Goal: Use online tool/utility: Utilize a website feature to perform a specific function

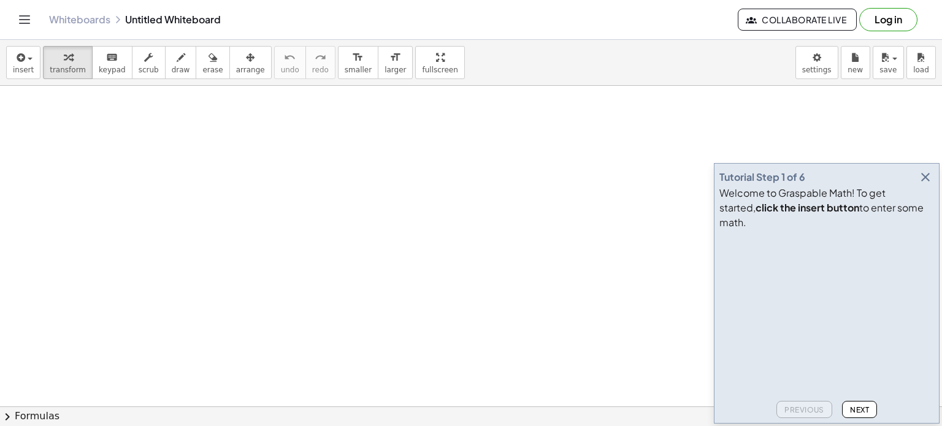
scroll to position [61, 0]
click at [13, 72] on span "insert" at bounding box center [23, 70] width 21 height 9
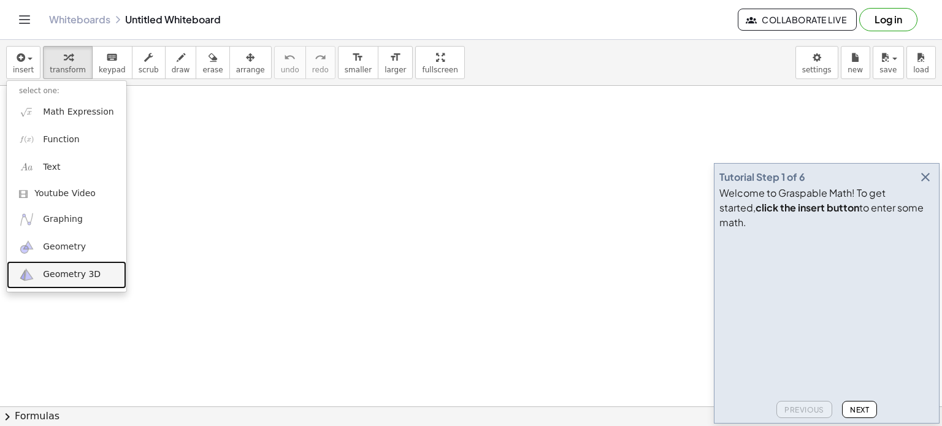
click at [66, 267] on link "Geometry 3D" at bounding box center [67, 275] width 120 height 28
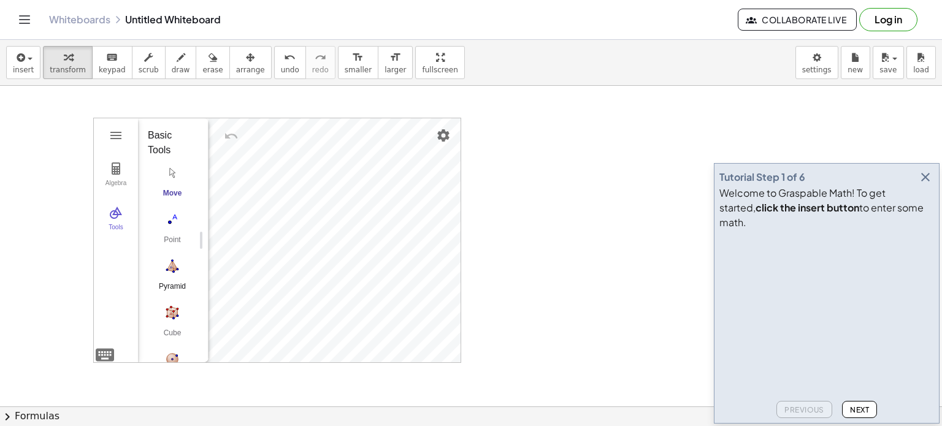
click at [172, 271] on img "Pyramid. Select a polygon for bottom, then select top point" at bounding box center [172, 266] width 49 height 20
click at [53, 66] on span "transform" at bounding box center [68, 70] width 36 height 9
click at [29, 67] on span "insert" at bounding box center [23, 70] width 21 height 9
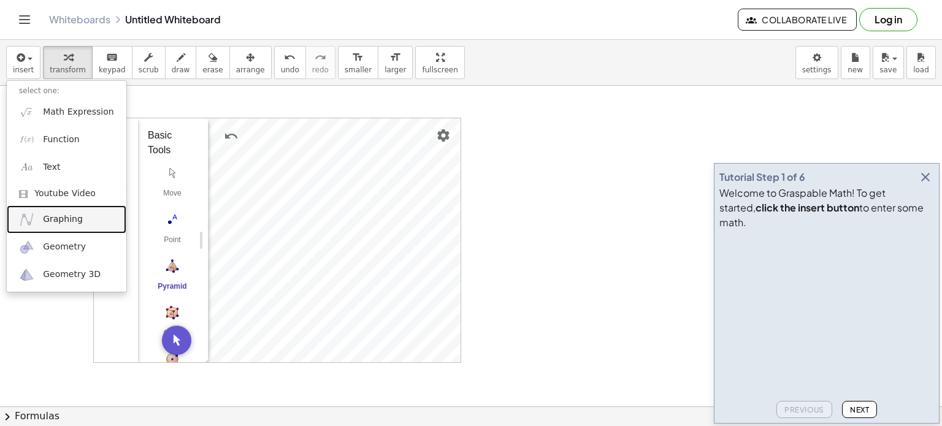
click at [74, 225] on link "Graphing" at bounding box center [67, 219] width 120 height 28
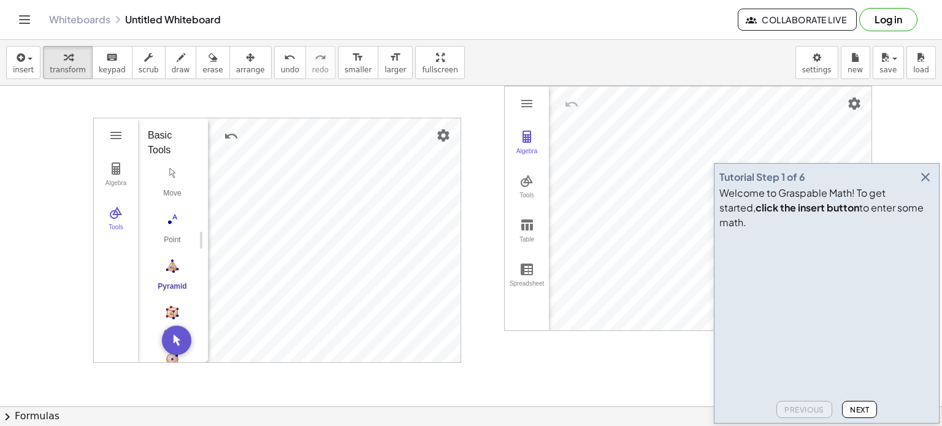
click at [926, 185] on icon "button" at bounding box center [925, 177] width 15 height 15
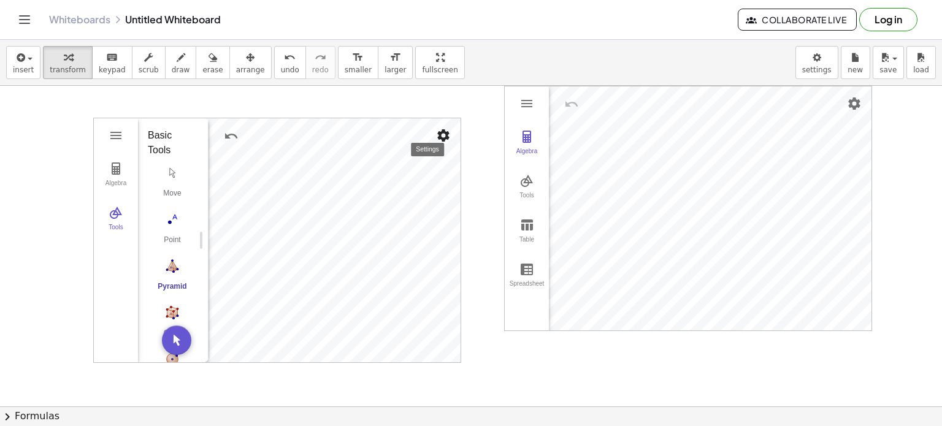
click at [441, 137] on img "Settings" at bounding box center [443, 135] width 15 height 15
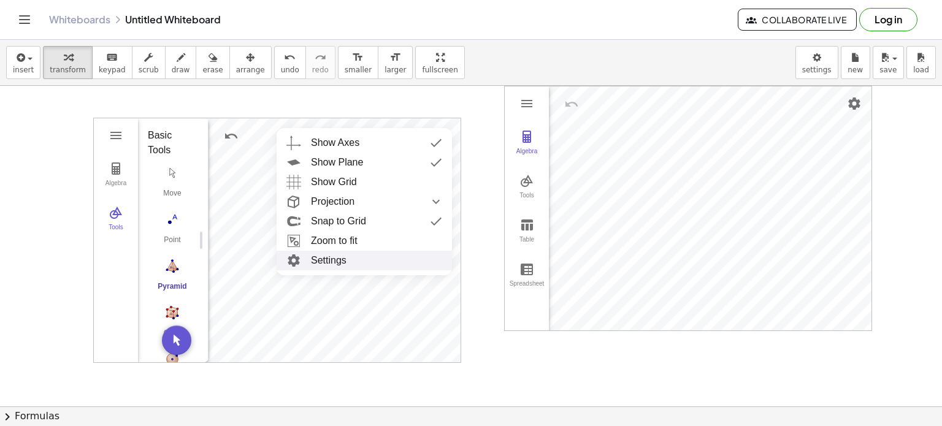
click at [364, 259] on li "Settings" at bounding box center [363, 261] width 175 height 20
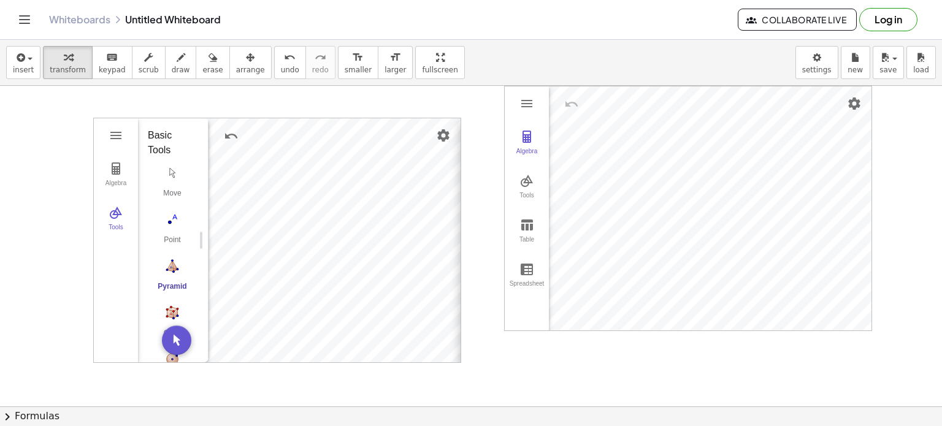
click at [460, 126] on div "Basic xAxis yAxis zAxis Grid Projection Dimensions x Min: ******** x Max: *****…" at bounding box center [613, 240] width 307 height 245
click at [441, 135] on img "Settings" at bounding box center [443, 135] width 15 height 15
drag, startPoint x: 522, startPoint y: 99, endPoint x: 190, endPoint y: 153, distance: 336.5
click at [190, 153] on div "Algebra Tools A = (-0.94, -0.45, 1.85) 1 × (0.55, 0, 0) C = (-2.27, -0.94, 0) G…" at bounding box center [471, 386] width 942 height 722
drag, startPoint x: 527, startPoint y: 112, endPoint x: 484, endPoint y: 149, distance: 57.0
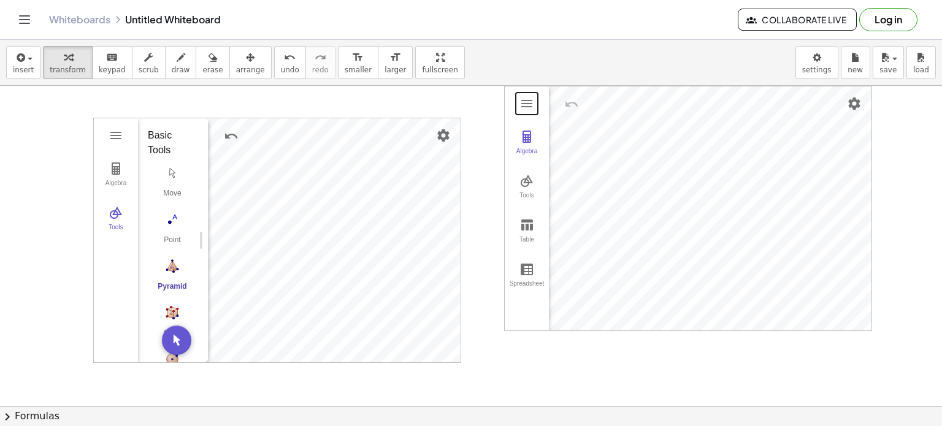
click at [484, 149] on div "Algebra Tools A = (-0.94, -0.45, 1.85) 1 × (0.55, 0, 0) C = (-2.27, -0.94, 0) G…" at bounding box center [471, 386] width 942 height 722
click at [626, 145] on div "Graphing Calculator" at bounding box center [710, 208] width 322 height 244
drag, startPoint x: 868, startPoint y: 330, endPoint x: 939, endPoint y: 348, distance: 72.7
click at [939, 348] on div "Algebra Tools A = (-0.94, -0.45, 1.85) 1 × (0.55, 0, 0) C = (-2.27, -0.94, 0) G…" at bounding box center [471, 246] width 942 height 321
click at [573, 344] on div "Algebra Tools A = (-0.94, -0.45, 1.85) 1 × (0.55, 0, 0) C = (-2.27, -0.94, 0) G…" at bounding box center [471, 386] width 942 height 722
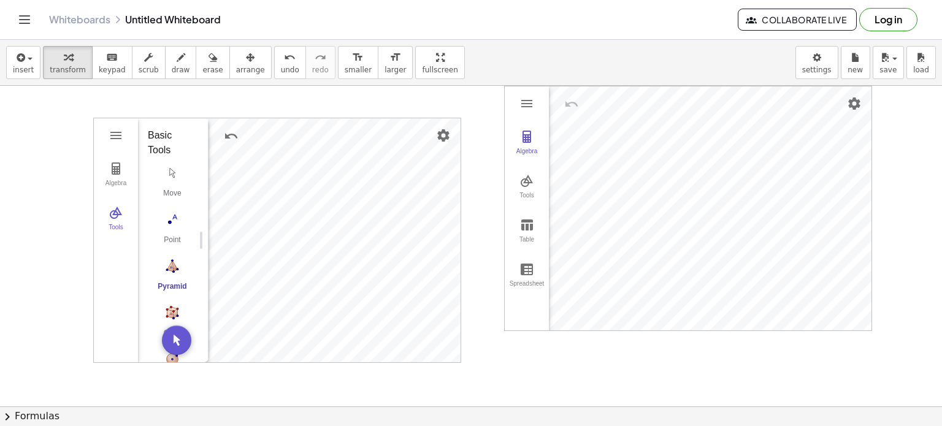
click at [547, 321] on div "Algebra Tools Table Spreadsheet GeoGebra Graphing Calculator Basic Tools Move P…" at bounding box center [688, 208] width 367 height 244
click at [522, 142] on img "Graphing Calculator" at bounding box center [526, 136] width 15 height 15
click at [535, 114] on div "Algebra Tools Table Spreadsheet" at bounding box center [527, 208] width 44 height 244
click at [531, 109] on img "Graphing Calculator" at bounding box center [526, 103] width 15 height 15
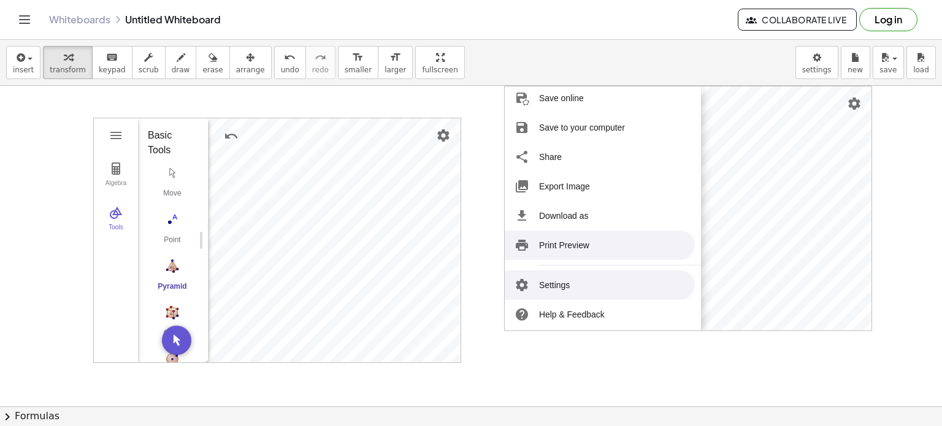
scroll to position [150, 0]
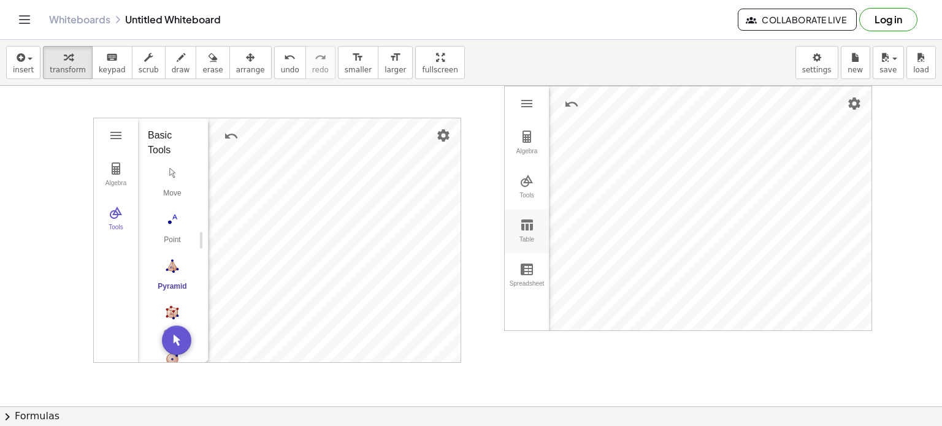
click at [530, 231] on img "Graphing Calculator" at bounding box center [526, 225] width 15 height 15
click at [597, 107] on div "x" at bounding box center [605, 104] width 32 height 37
click at [603, 107] on div "x" at bounding box center [602, 101] width 6 height 15
click at [530, 276] on button "Spreadsheet" at bounding box center [527, 275] width 44 height 44
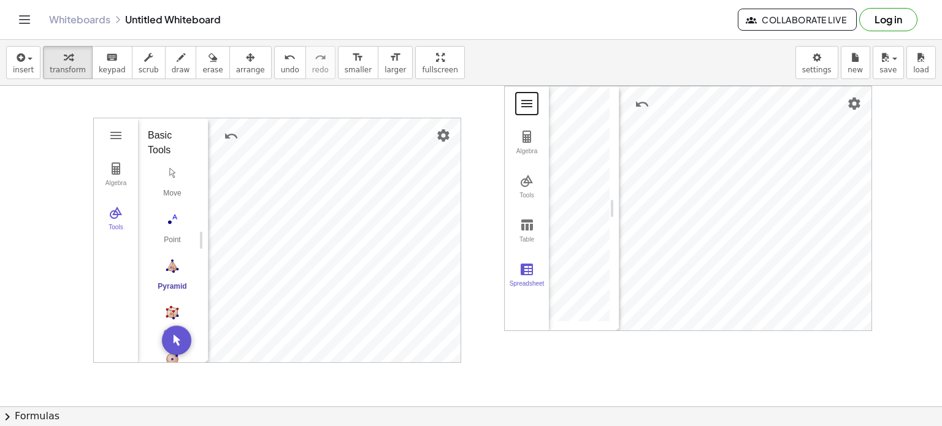
click at [535, 105] on button "Graphing Calculator" at bounding box center [527, 104] width 22 height 22
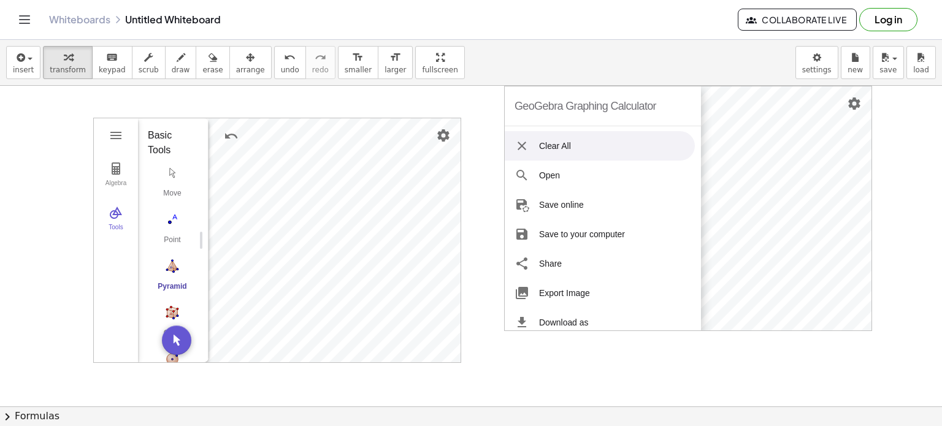
click at [546, 153] on li "Clear All" at bounding box center [600, 145] width 190 height 29
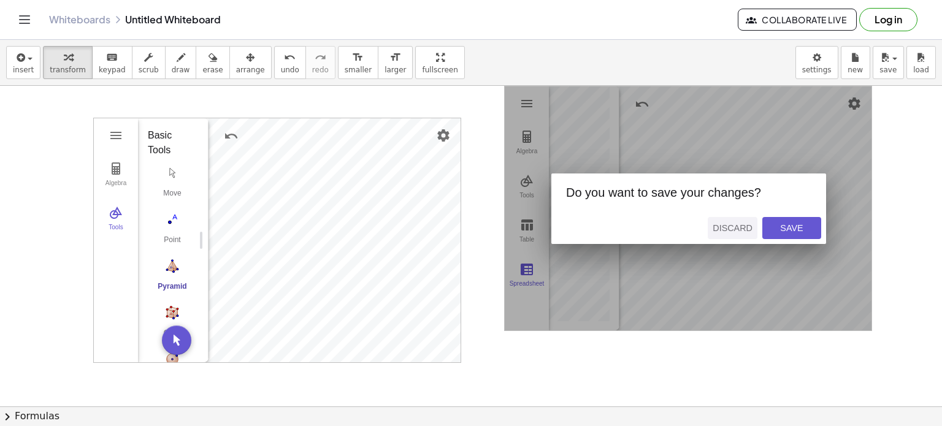
click at [733, 227] on div "Discard" at bounding box center [732, 228] width 40 height 10
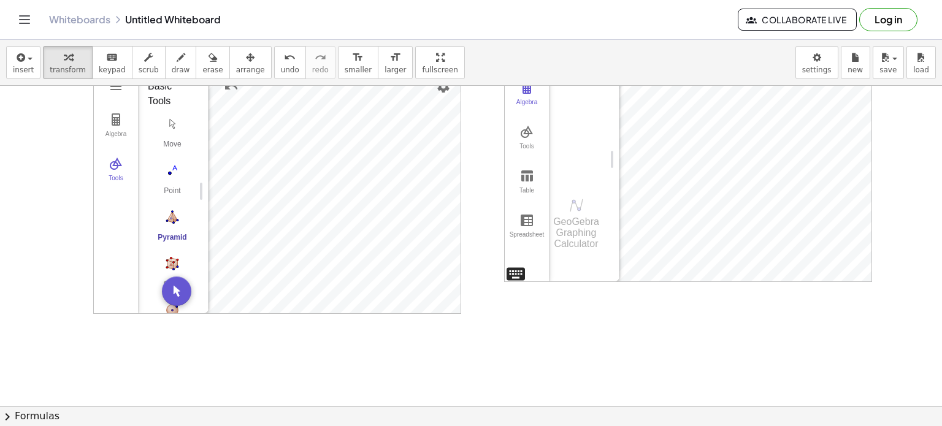
scroll to position [123, 0]
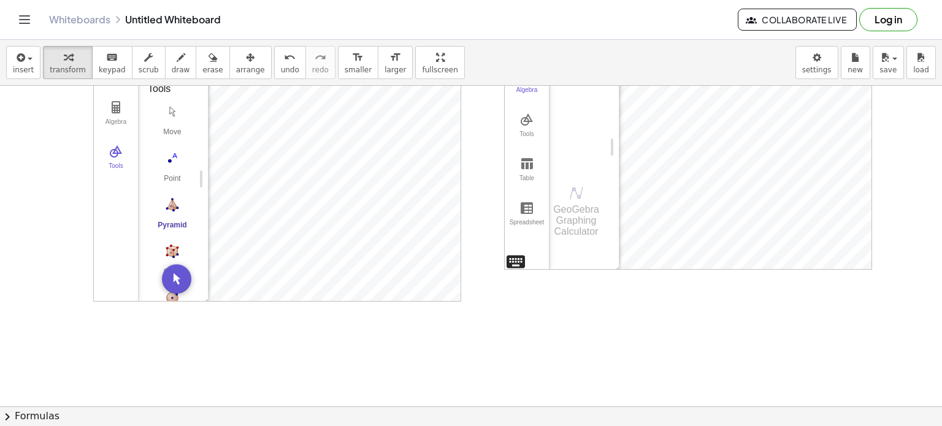
click at [516, 259] on div "GeoGebra Graphing Calculator Clear All Open Save online Save to your computer S…" at bounding box center [688, 147] width 368 height 245
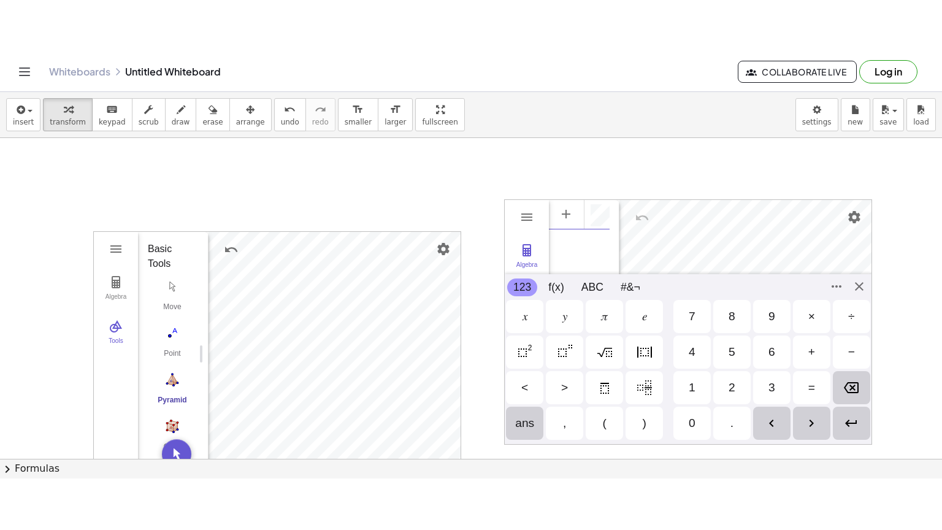
scroll to position [7, 0]
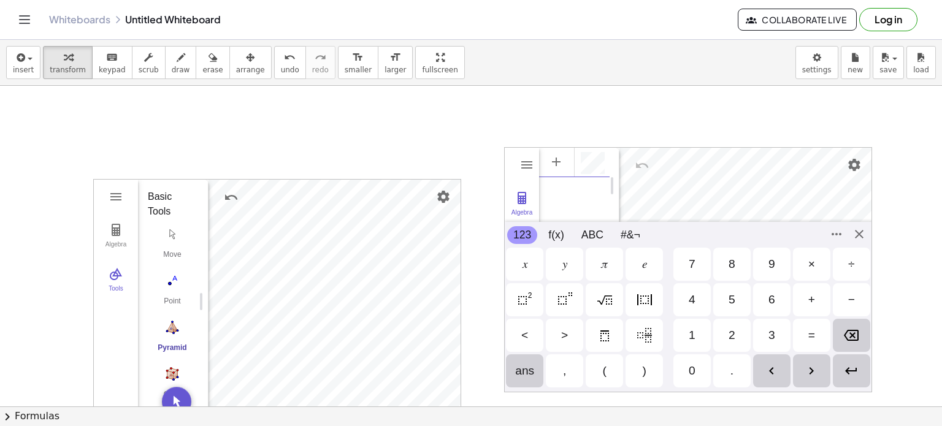
drag, startPoint x: 667, startPoint y: 232, endPoint x: 695, endPoint y: 302, distance: 75.4
click at [687, 304] on div "123 123 f(x) ABC #&¬ 𝑥 𝑦 𝜋 𝑒 7 8 9 × ÷ 4 5 6 + − < > 1 2 3 = ans , ( ) 0 . 𝑥 𝑦 …" at bounding box center [688, 307] width 367 height 170
click at [695, 302] on div "4" at bounding box center [691, 299] width 37 height 33
click at [859, 238] on div "GeoGebra Graphing Calculator Clear All Open Save online Save to your computer S…" at bounding box center [688, 269] width 368 height 245
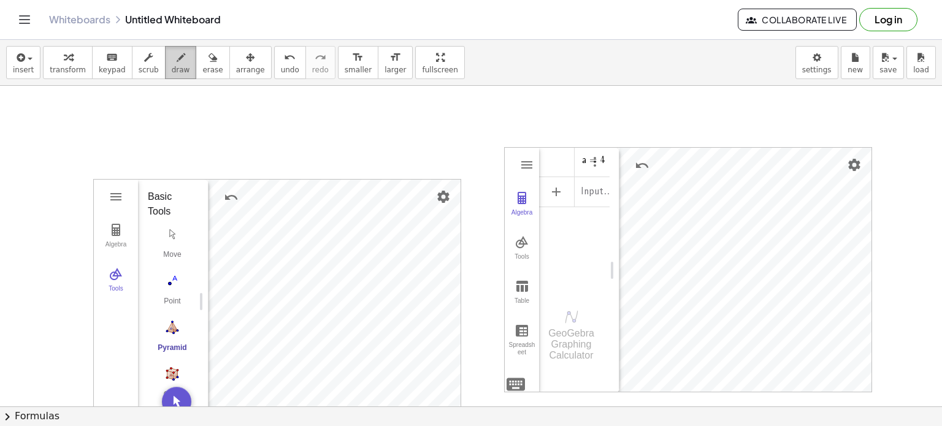
click at [165, 63] on button "draw" at bounding box center [181, 62] width 32 height 33
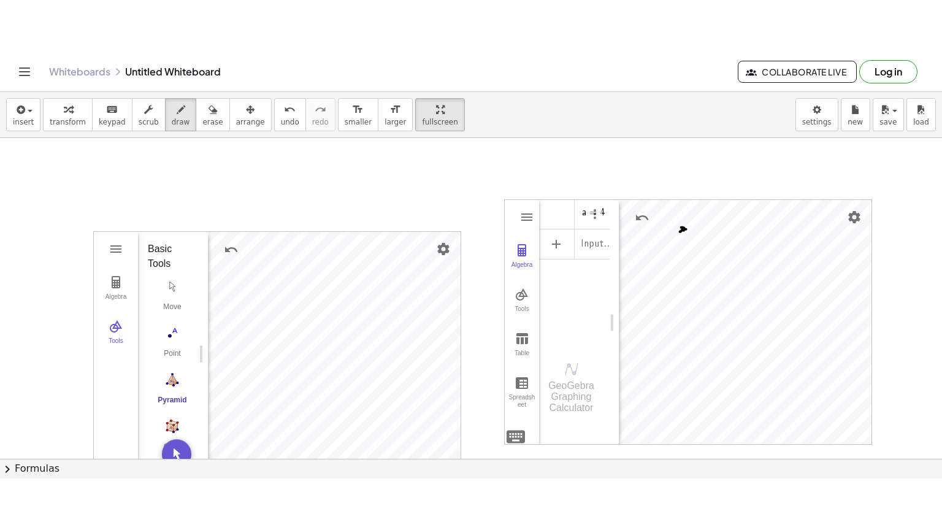
drag, startPoint x: 395, startPoint y: 71, endPoint x: 383, endPoint y: 145, distance: 74.7
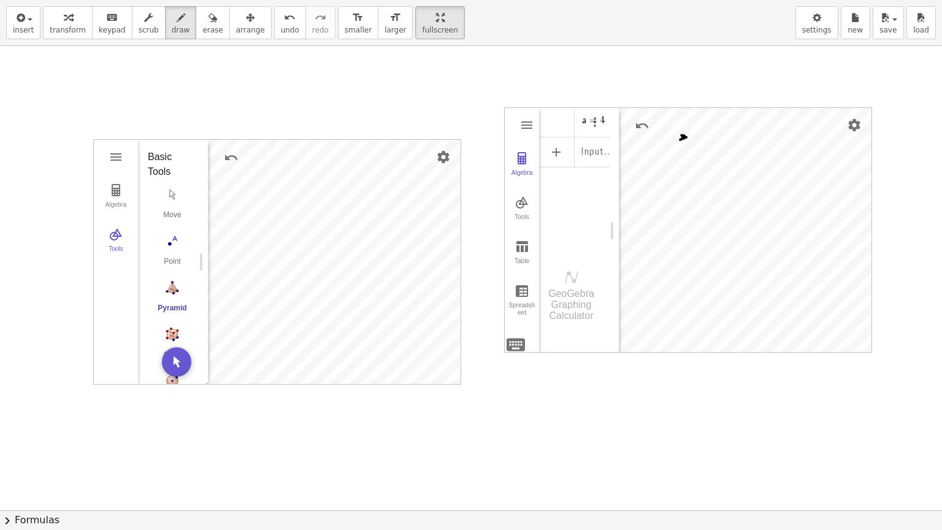
click at [395, 145] on div "insert select one: Math Expression Function Text Youtube Video Graphing Geometr…" at bounding box center [471, 265] width 942 height 530
click at [171, 245] on div at bounding box center [471, 510] width 942 height 928
click at [530, 126] on div at bounding box center [471, 510] width 942 height 928
click at [202, 22] on div "button" at bounding box center [212, 17] width 20 height 15
click at [680, 137] on div at bounding box center [471, 510] width 942 height 928
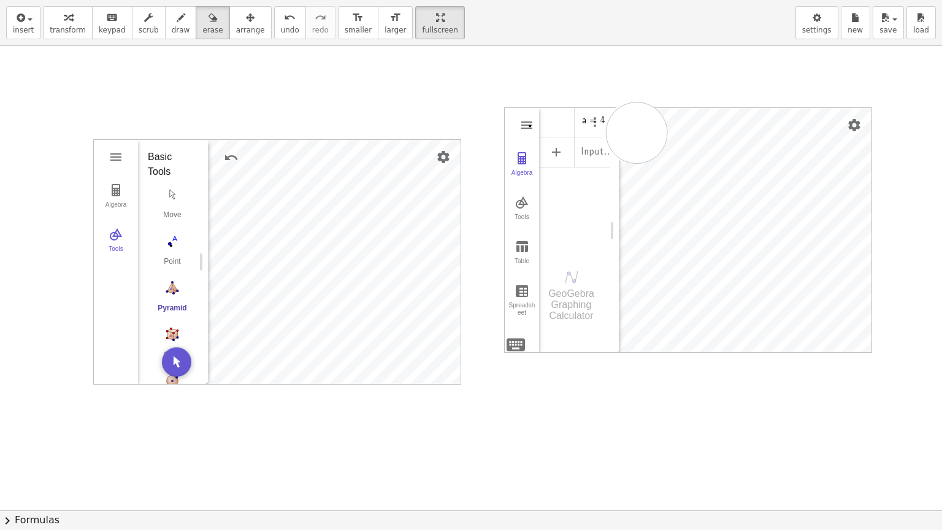
click at [639, 132] on div at bounding box center [471, 510] width 942 height 928
click at [28, 31] on span "insert" at bounding box center [23, 30] width 21 height 9
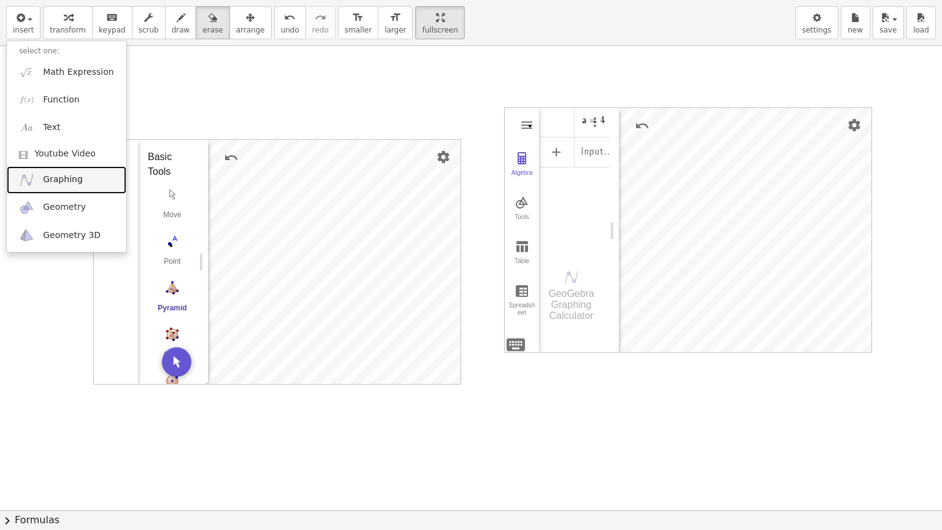
click at [55, 185] on span "Graphing" at bounding box center [63, 179] width 40 height 12
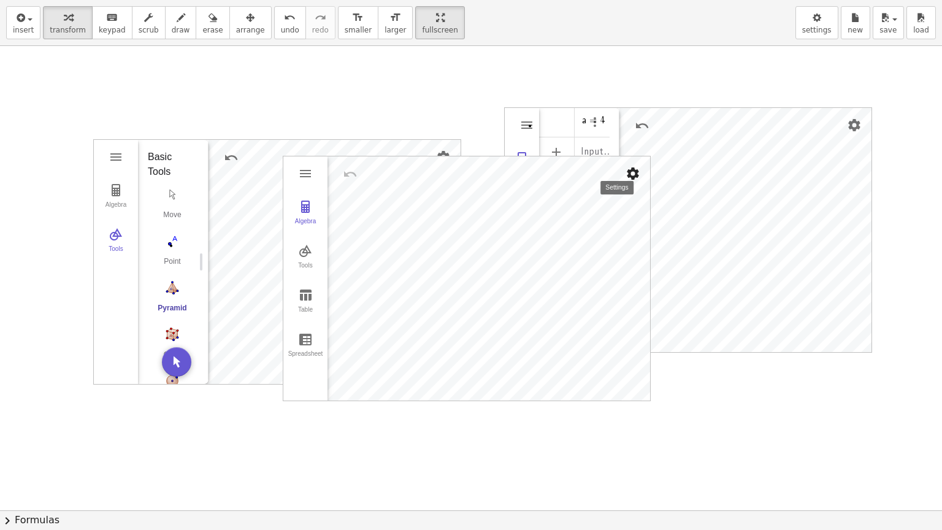
click at [437, 162] on div "Graphing Calculator" at bounding box center [488, 278] width 322 height 244
click at [623, 185] on button "Settings" at bounding box center [633, 173] width 22 height 22
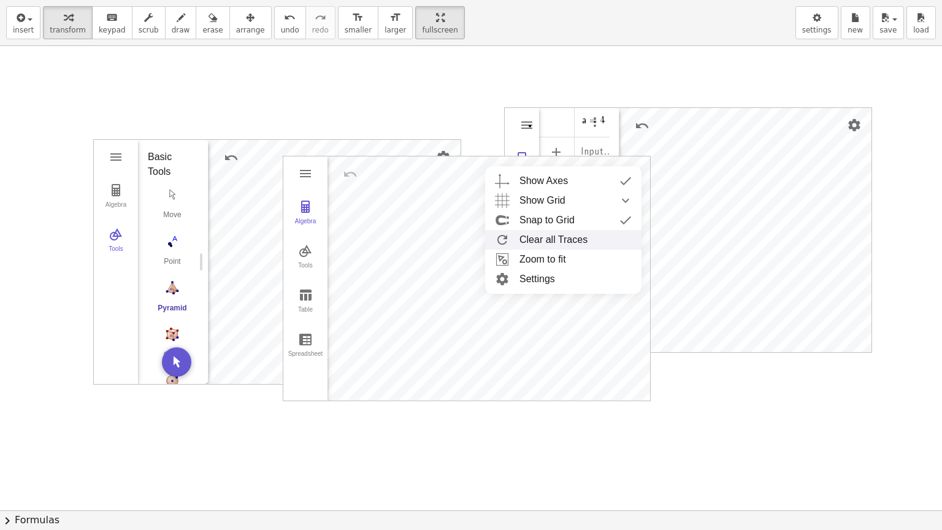
click at [573, 248] on li "Clear all Traces" at bounding box center [563, 240] width 156 height 20
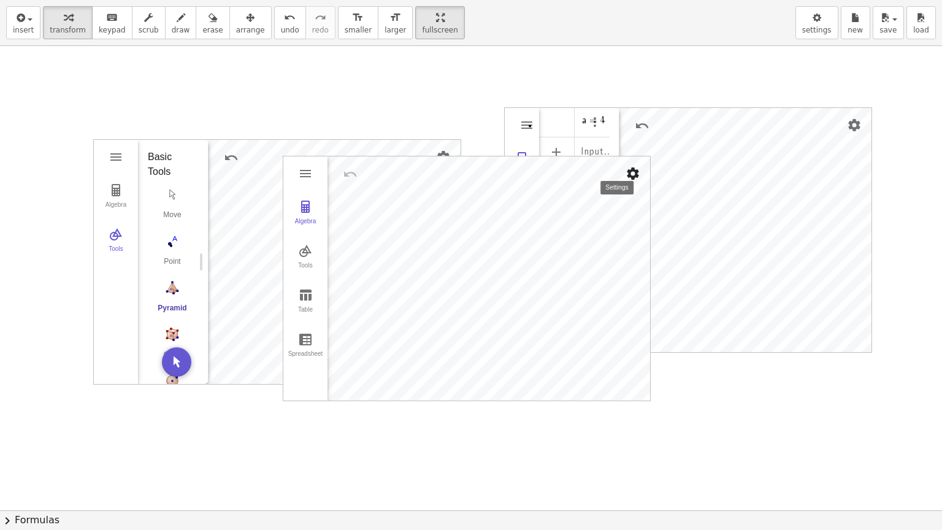
click at [631, 173] on img "Settings" at bounding box center [632, 173] width 15 height 15
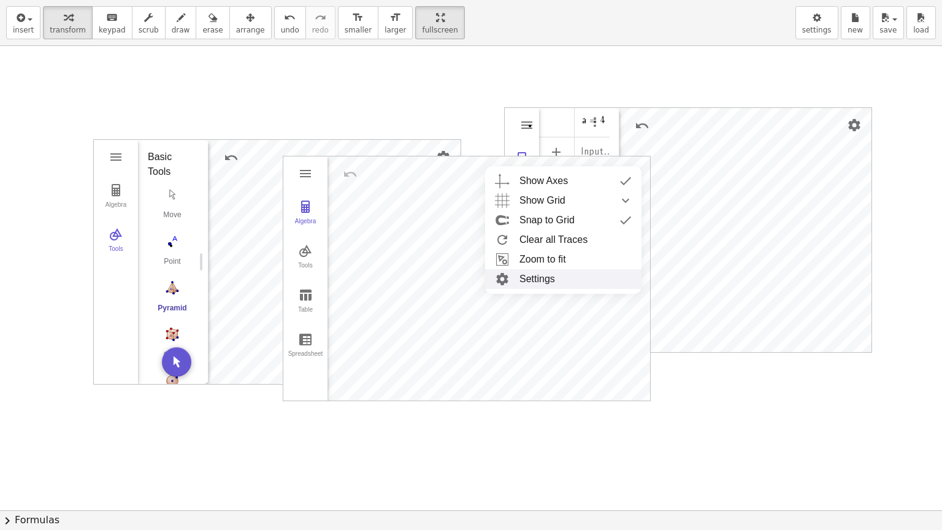
click at [551, 277] on li "Settings" at bounding box center [563, 279] width 156 height 20
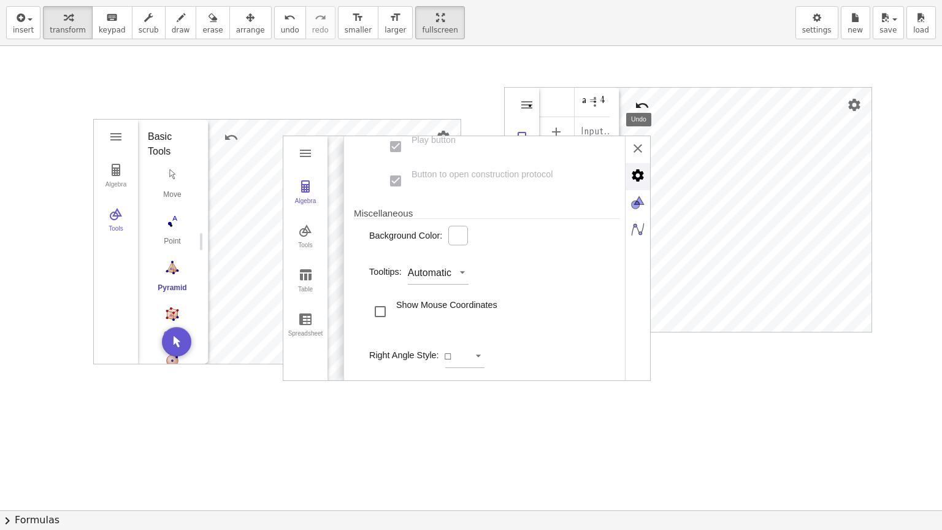
scroll to position [0, 0]
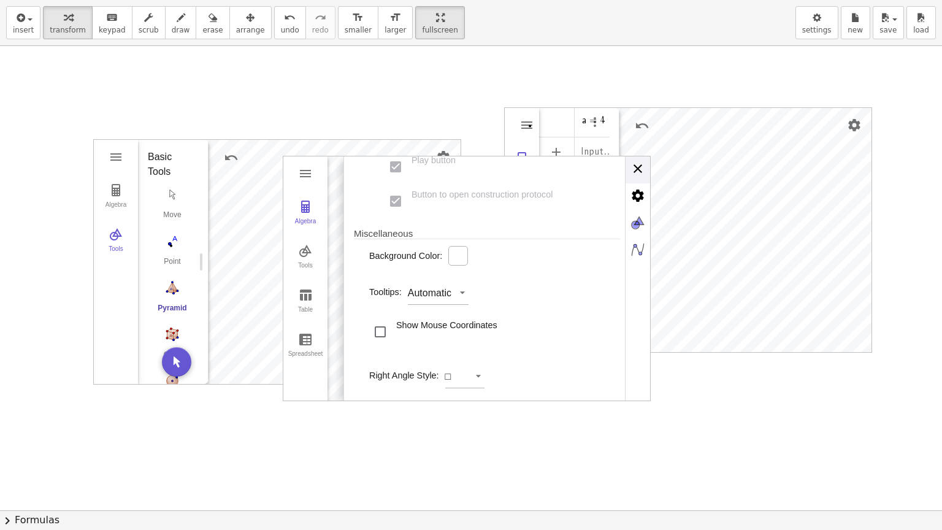
click at [641, 167] on div "Basic xAxis yAxis Grid Dimensions x Min: ***** x Max: **** y Min: ***** y Max: …" at bounding box center [496, 278] width 307 height 245
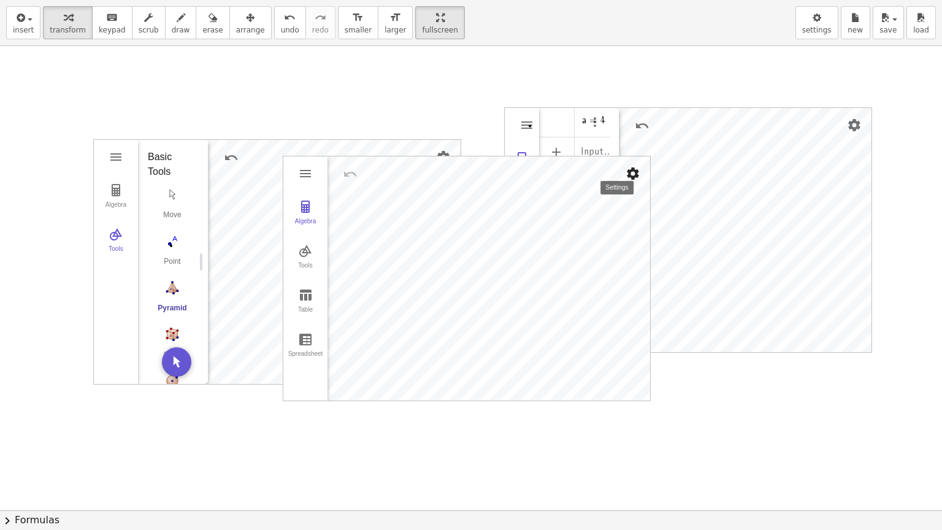
click at [632, 174] on img "Settings" at bounding box center [632, 173] width 15 height 15
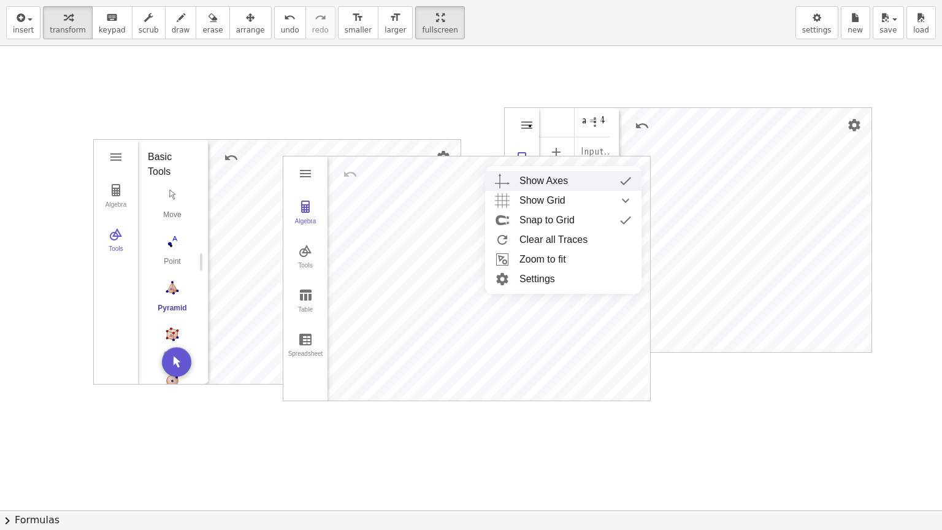
click at [632, 174] on img "Graphing Calculator" at bounding box center [625, 181] width 22 height 20
click at [300, 176] on img "Graphing Calculator" at bounding box center [305, 173] width 15 height 15
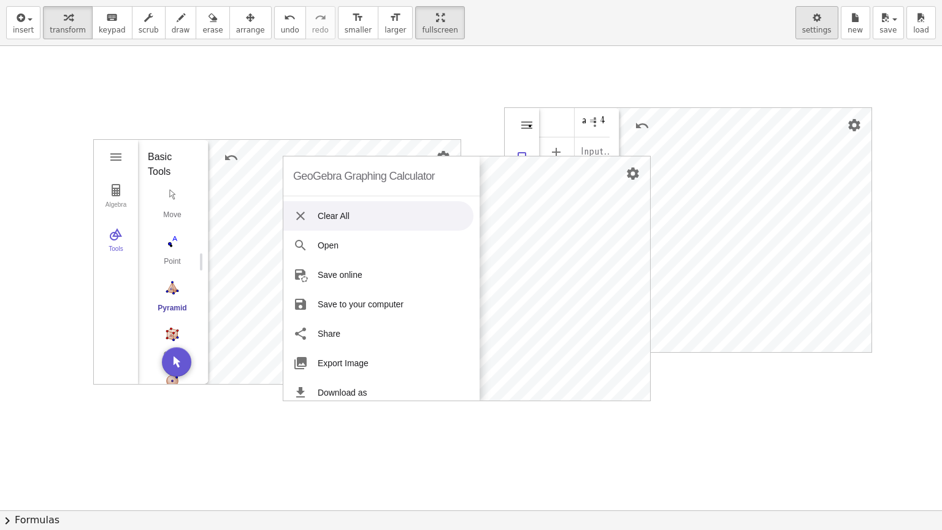
click at [829, 32] on span "settings" at bounding box center [816, 30] width 29 height 9
click at [630, 175] on img "Settings" at bounding box center [632, 173] width 15 height 15
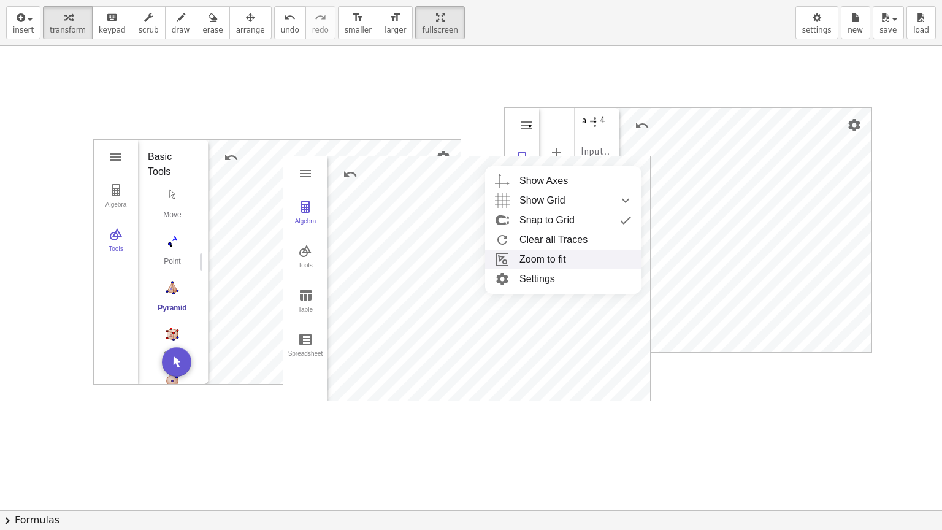
click at [566, 260] on li "Zoom to fit" at bounding box center [563, 260] width 156 height 20
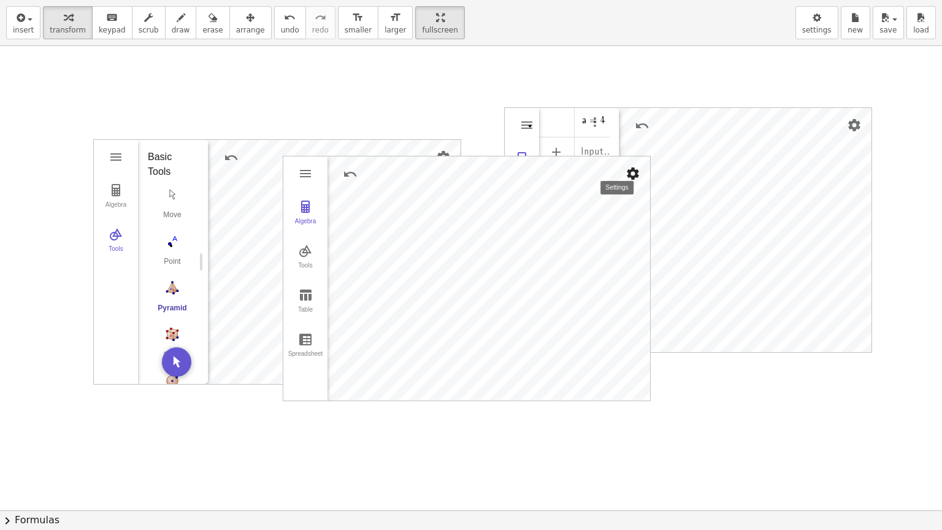
click at [638, 181] on button "Settings" at bounding box center [633, 173] width 22 height 22
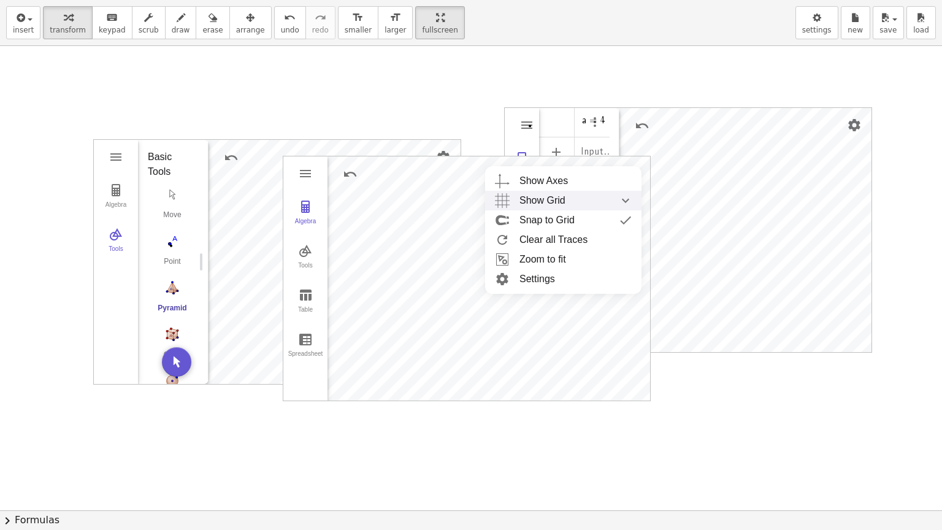
click at [579, 202] on div "Show Grid" at bounding box center [575, 201] width 112 height 20
click at [173, 195] on img "Move. Drag or select object" at bounding box center [172, 195] width 49 height 20
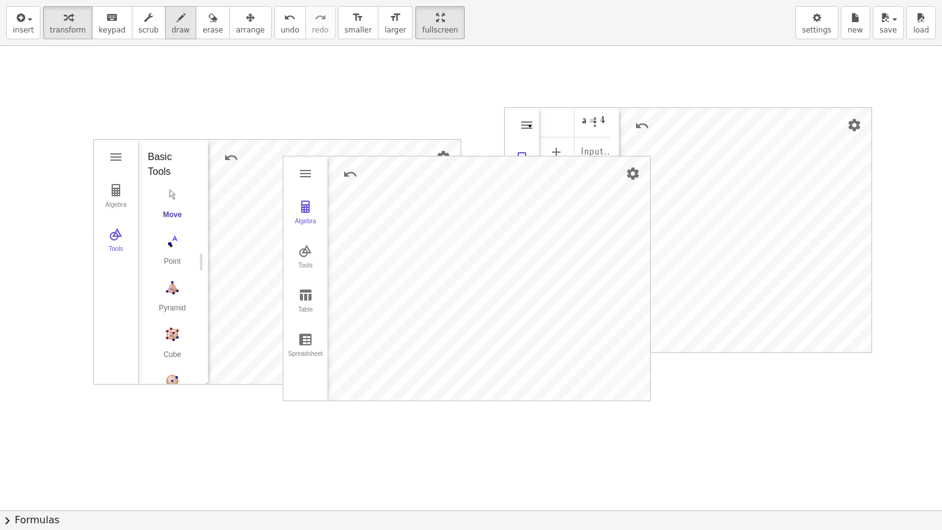
click at [172, 26] on span "draw" at bounding box center [181, 30] width 18 height 9
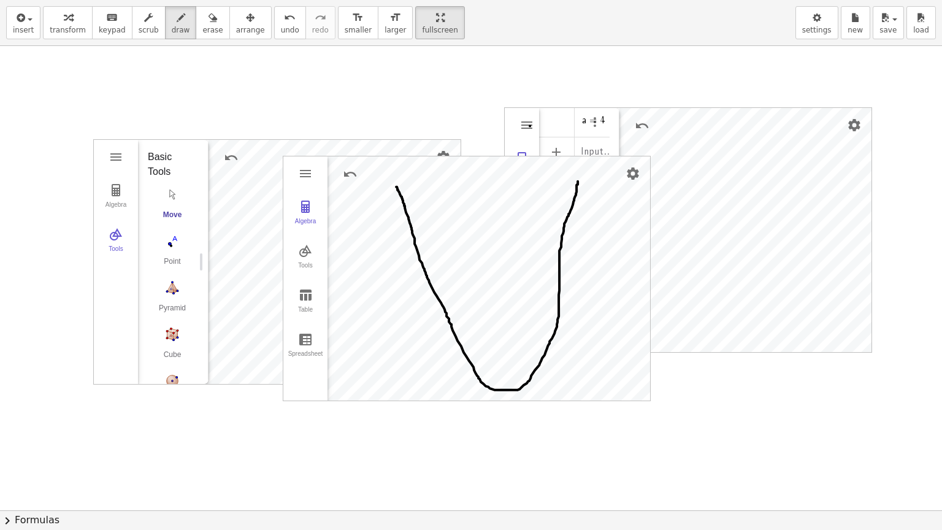
drag, startPoint x: 396, startPoint y: 186, endPoint x: 577, endPoint y: 181, distance: 181.5
click at [577, 181] on div at bounding box center [471, 510] width 942 height 928
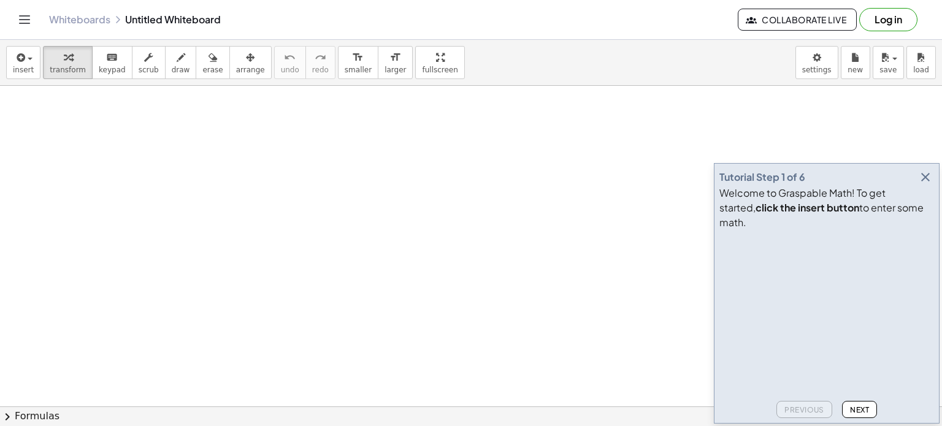
click at [927, 185] on icon "button" at bounding box center [925, 177] width 15 height 15
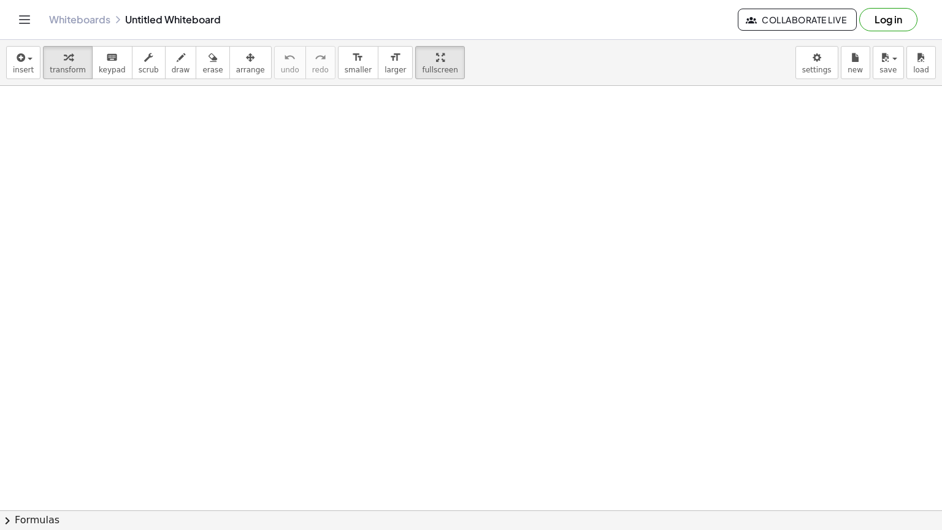
drag, startPoint x: 406, startPoint y: 68, endPoint x: 405, endPoint y: 142, distance: 74.2
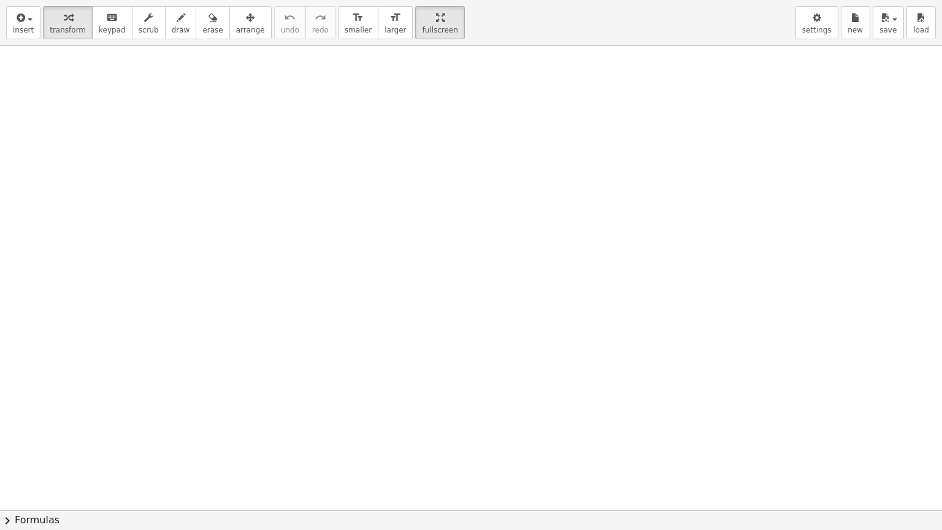
click at [406, 142] on div "insert select one: Math Expression Function Text Youtube Video Graphing Geometr…" at bounding box center [471, 265] width 942 height 530
click at [31, 20] on button "insert" at bounding box center [23, 22] width 34 height 33
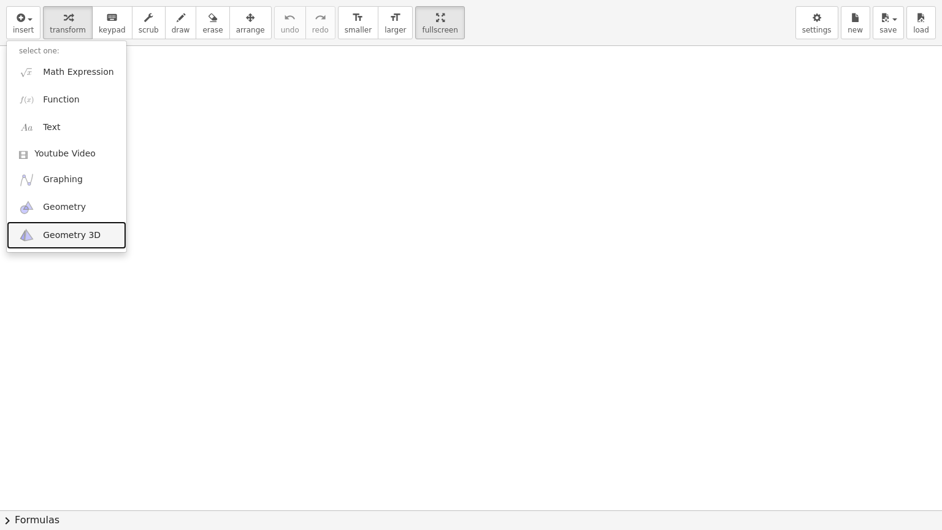
click at [66, 233] on span "Geometry 3D" at bounding box center [72, 235] width 58 height 12
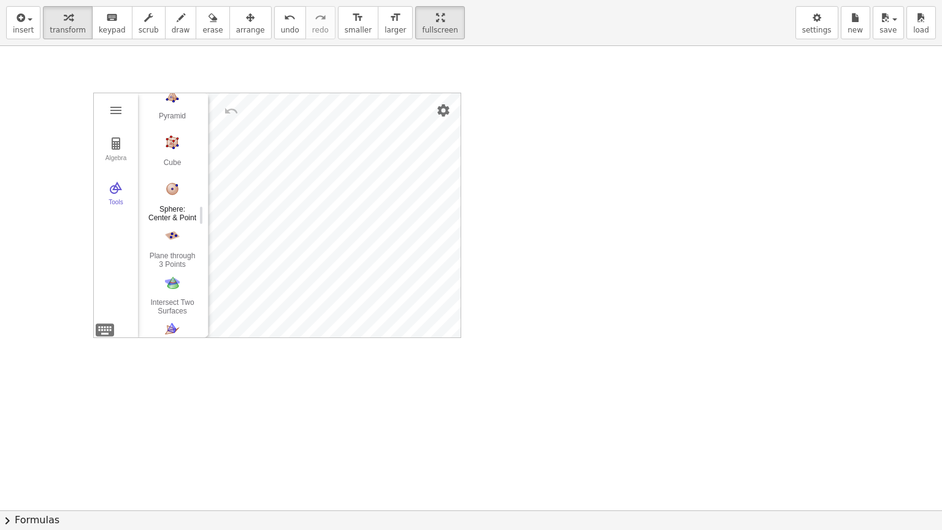
scroll to position [184, 0]
click at [172, 248] on img "Intersect Two Surfaces. Select two surfaces" at bounding box center [172, 244] width 49 height 20
click at [172, 291] on img "Net. Select a polyhedron" at bounding box center [172, 290] width 49 height 20
click at [178, 245] on img "Intersect Two Surfaces. Select two surfaces" at bounding box center [172, 244] width 49 height 20
click at [177, 243] on img "Intersect Two Surfaces. Select two surfaces" at bounding box center [172, 244] width 49 height 20
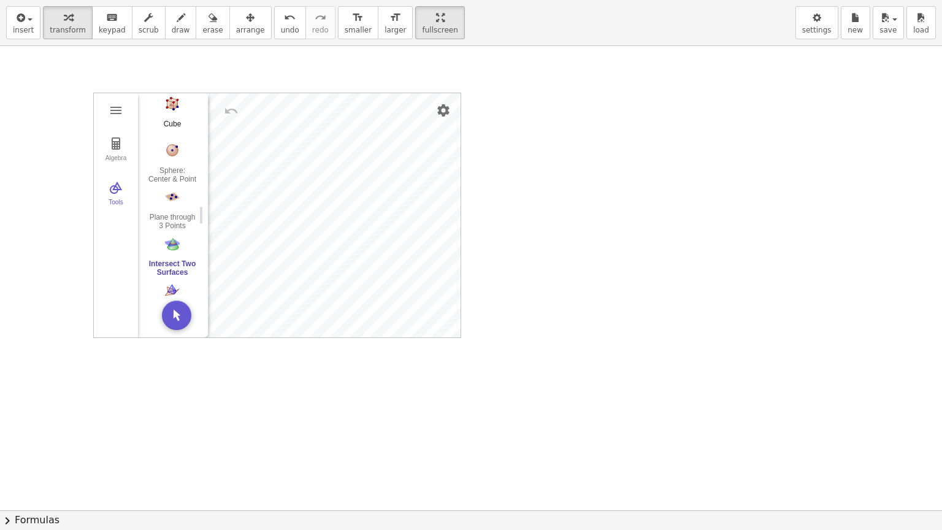
click at [176, 103] on img "Cube. Select two points or other corresponding objects" at bounding box center [172, 104] width 49 height 20
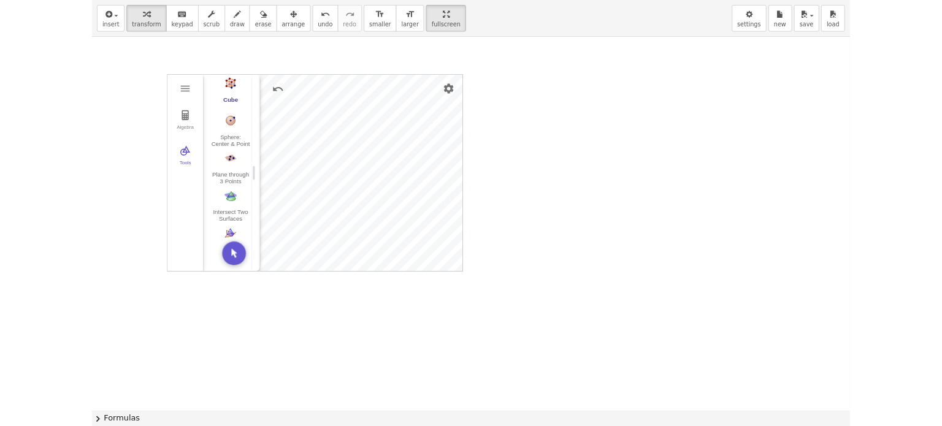
scroll to position [17, 0]
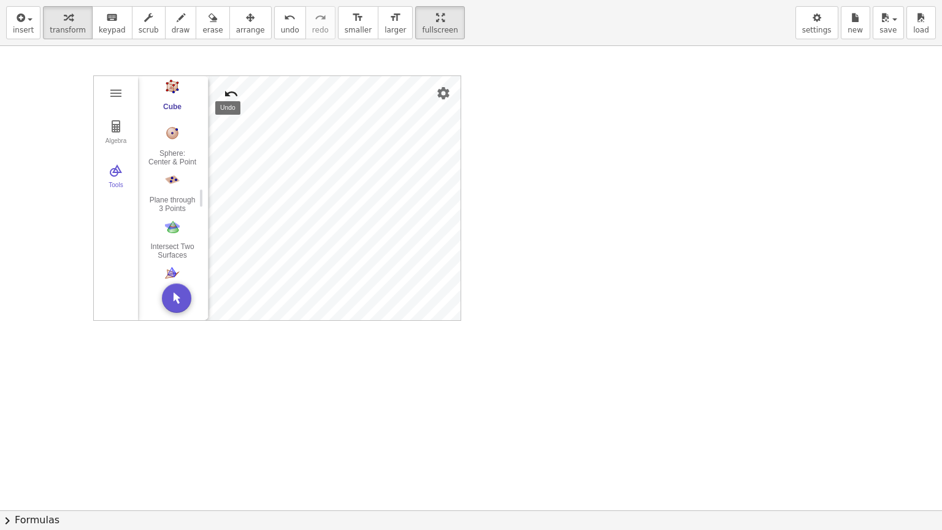
click at [227, 93] on img "Undo" at bounding box center [231, 93] width 15 height 15
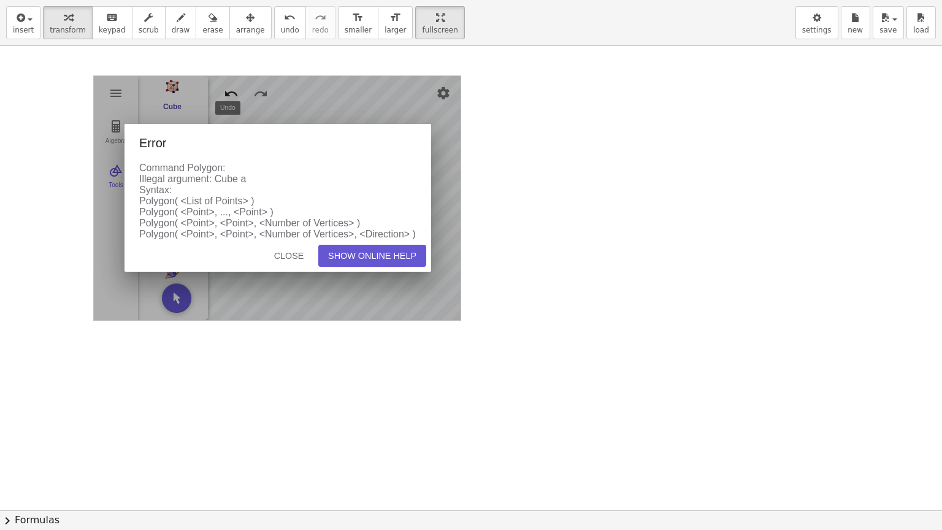
click at [227, 93] on div "Algebra Tools A = (-0.47, 2.26, 0) B = (-1.86, 1.26, 0) 4.99 1 × (-0.47, 2.26, …" at bounding box center [277, 197] width 368 height 245
click at [227, 93] on div "3D Calculator" at bounding box center [278, 198] width 368 height 245
click at [287, 257] on div "Close" at bounding box center [288, 256] width 39 height 10
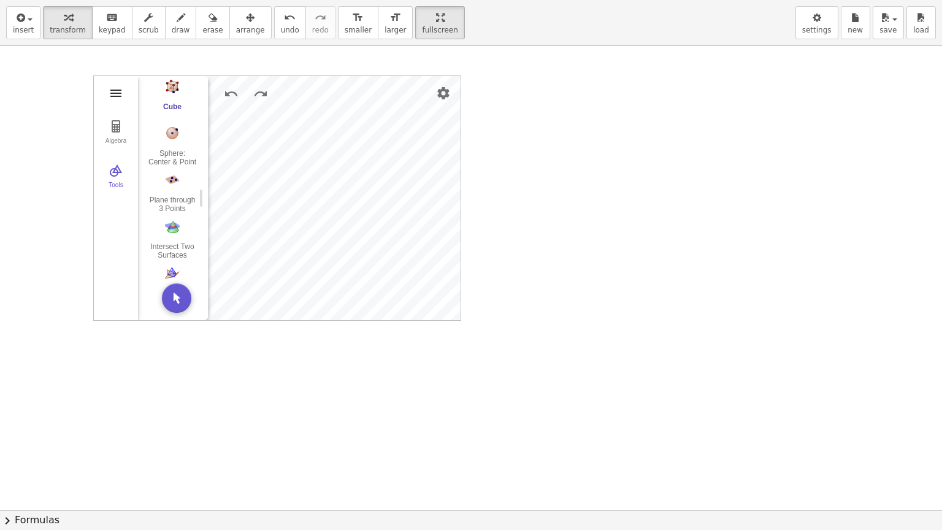
click at [110, 89] on img "3D Calculator" at bounding box center [116, 93] width 15 height 15
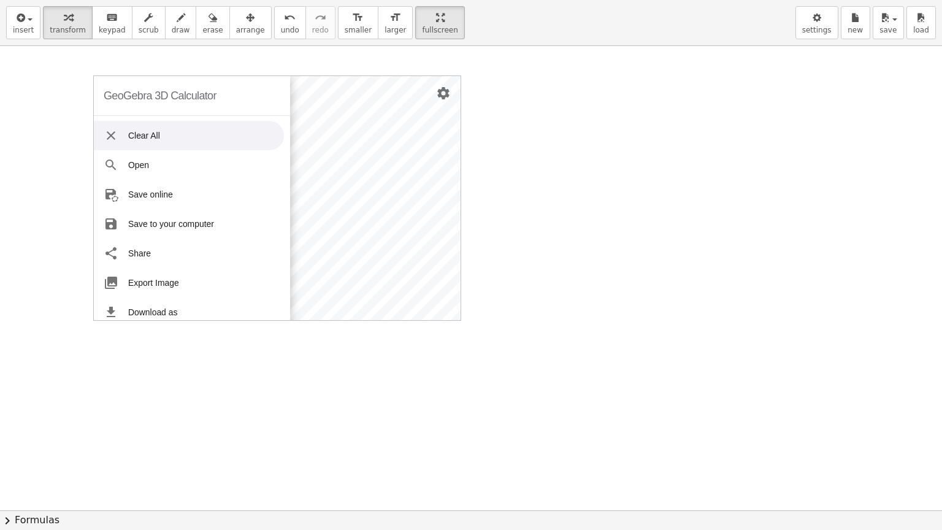
click at [152, 132] on li "Clear All" at bounding box center [189, 135] width 190 height 29
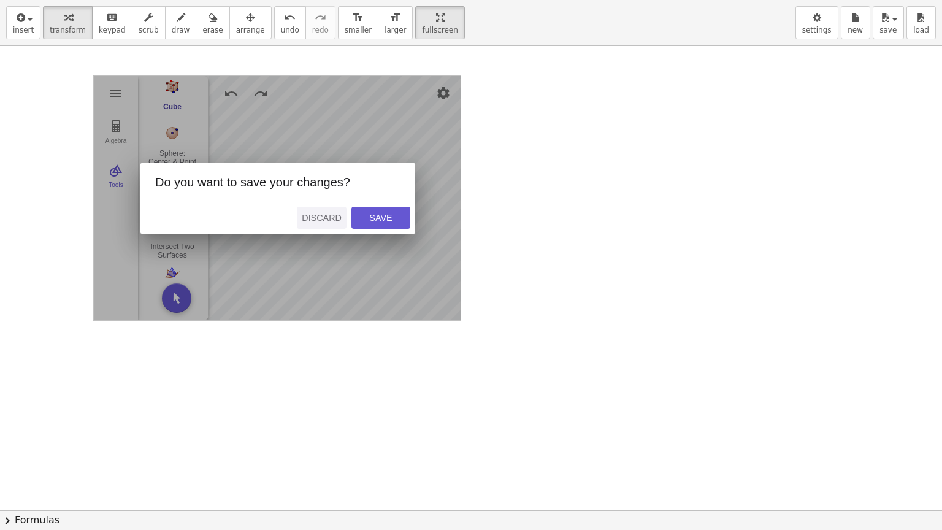
click at [322, 213] on div "Discard" at bounding box center [322, 218] width 40 height 10
